Goal: Information Seeking & Learning: Learn about a topic

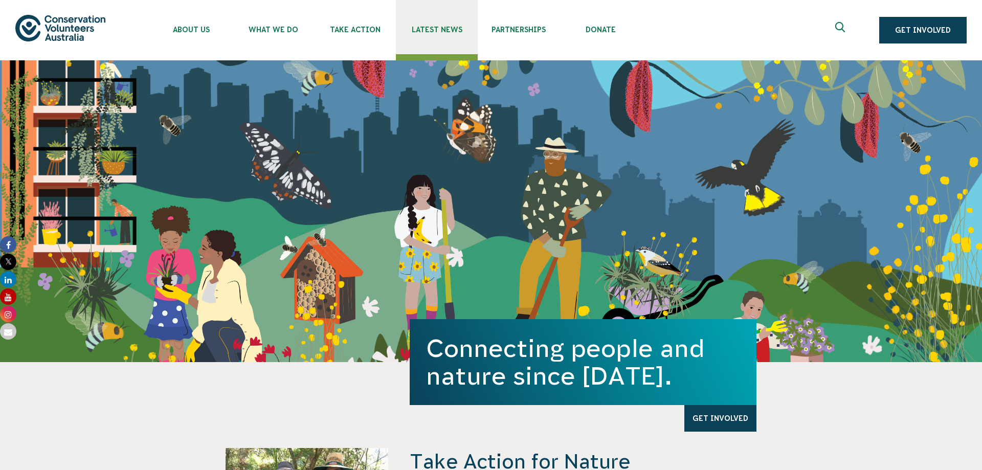
click at [430, 32] on span "Latest News" at bounding box center [437, 30] width 82 height 8
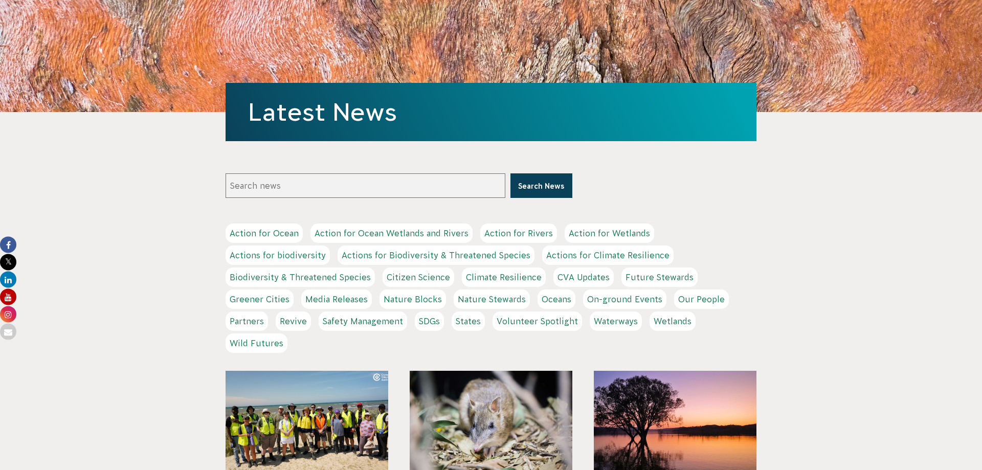
scroll to position [104, 0]
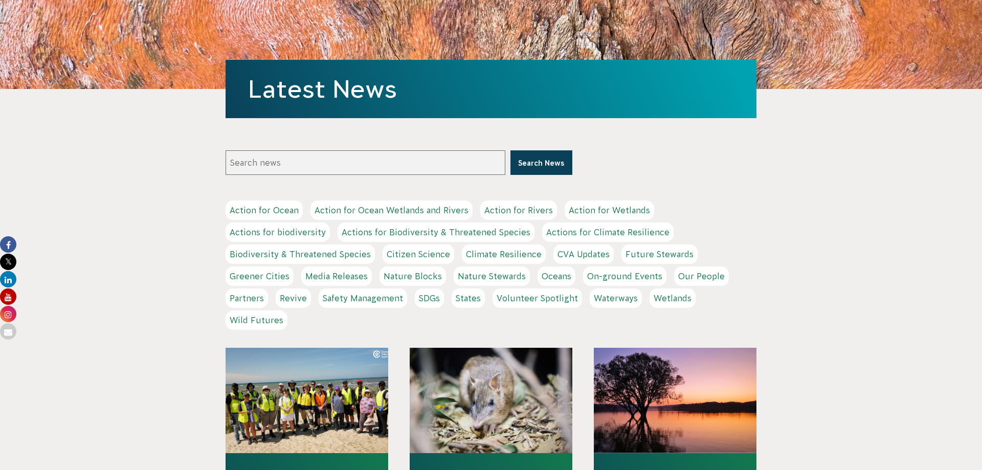
click at [258, 209] on link "Action for Ocean" at bounding box center [264, 210] width 77 height 19
click at [468, 298] on link "States" at bounding box center [468, 298] width 33 height 19
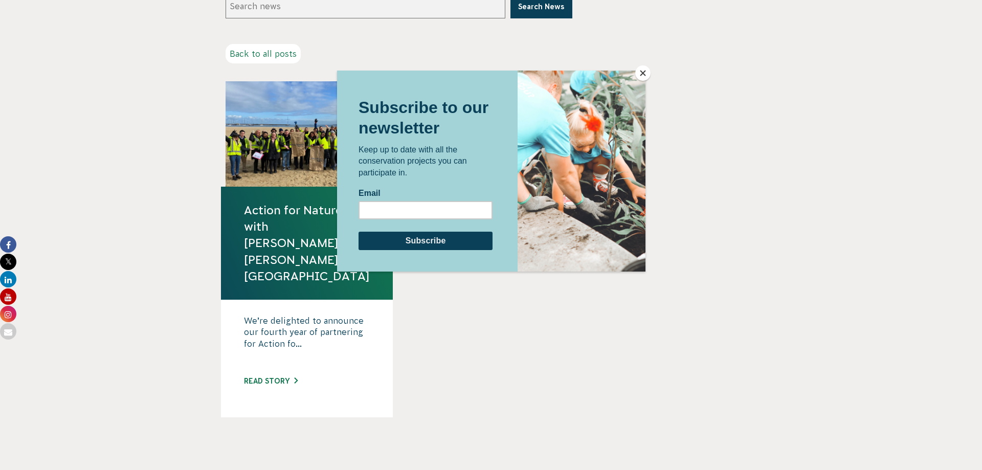
click at [718, 73] on div at bounding box center [491, 235] width 982 height 470
click at [642, 73] on button "Close" at bounding box center [642, 72] width 15 height 15
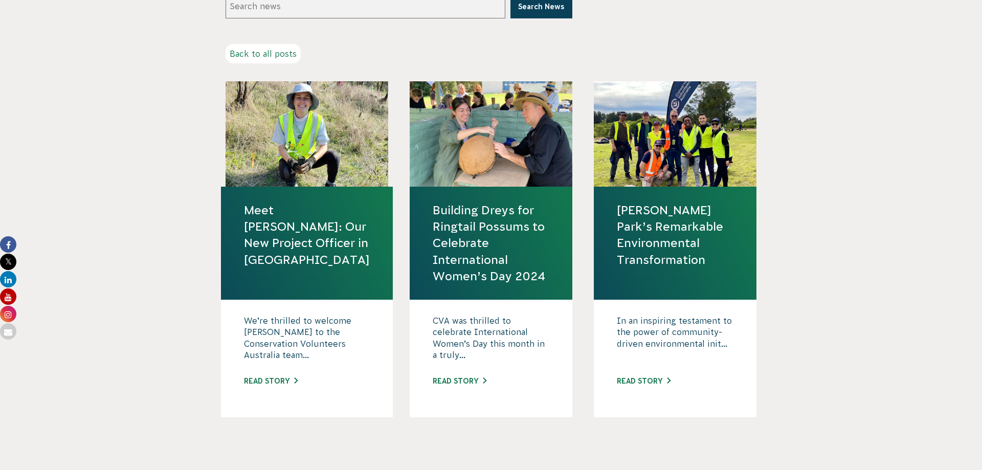
scroll to position [313, 0]
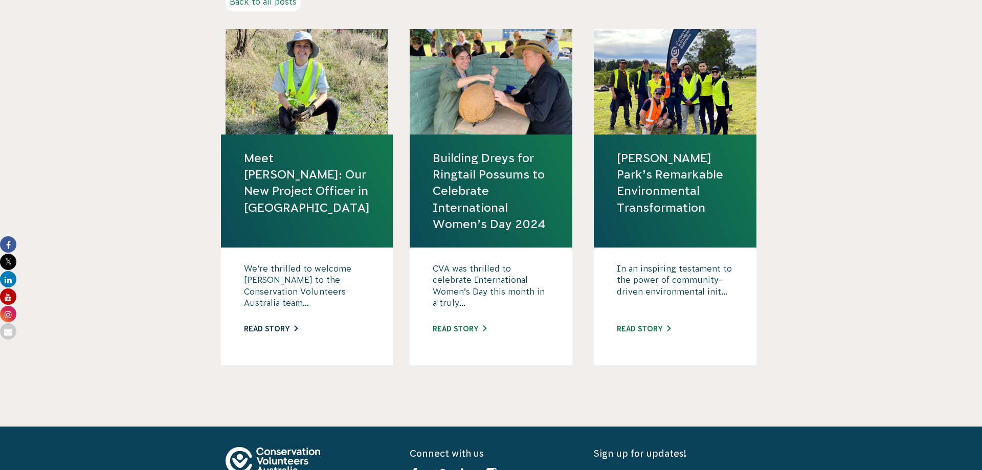
click at [281, 328] on link "Read story" at bounding box center [271, 329] width 54 height 8
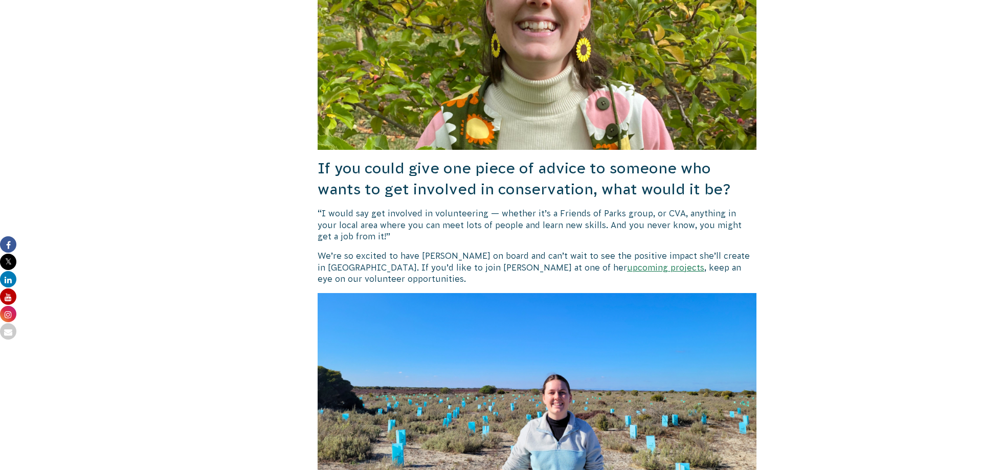
scroll to position [1722, 0]
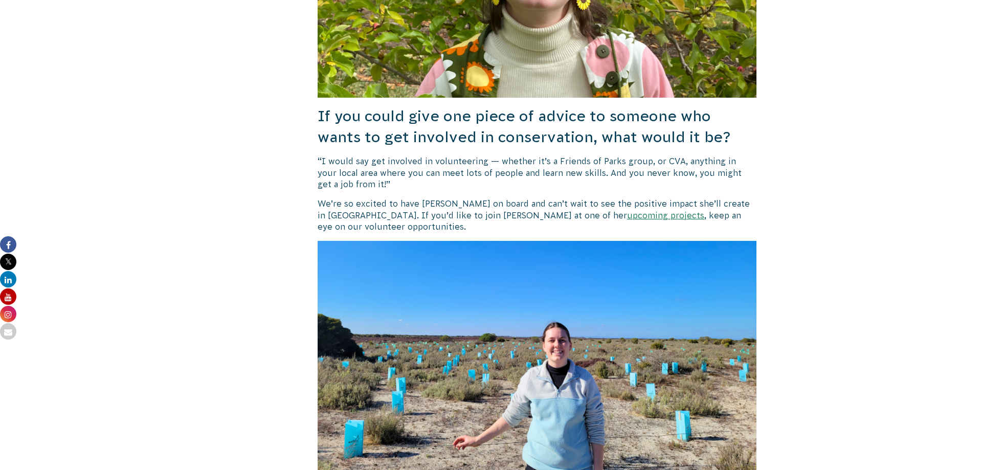
click at [627, 211] on link "upcoming projects" at bounding box center [665, 215] width 77 height 9
